Goal: Information Seeking & Learning: Learn about a topic

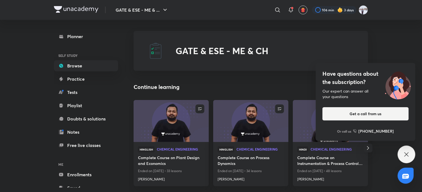
click at [411, 157] on div "Have questions about the subscription? Our expert can answer all your questions…" at bounding box center [406, 155] width 18 height 18
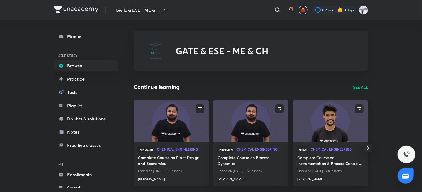
click at [191, 140] on img at bounding box center [171, 120] width 77 height 43
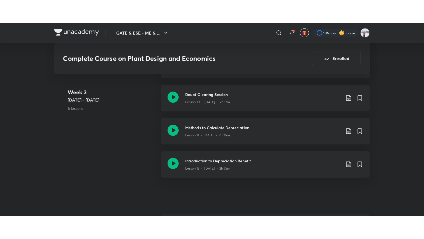
scroll to position [680, 0]
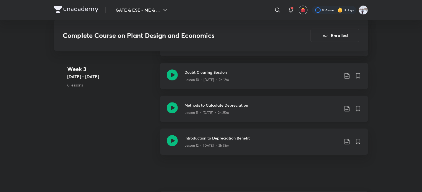
click at [200, 110] on p "Lesson 11 • [DATE] • 2h 25m" at bounding box center [206, 112] width 44 height 5
